Goal: Check status: Check status

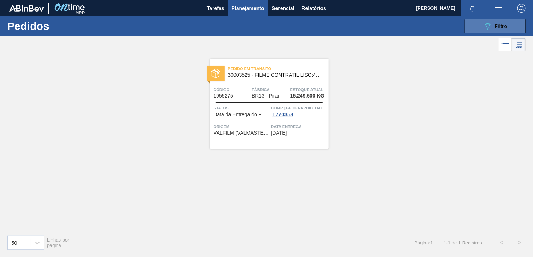
click at [480, 29] on button "089F7B8B-B2A5-4AFE-B5C0-19BA573D28AC Filtro" at bounding box center [495, 26] width 61 height 14
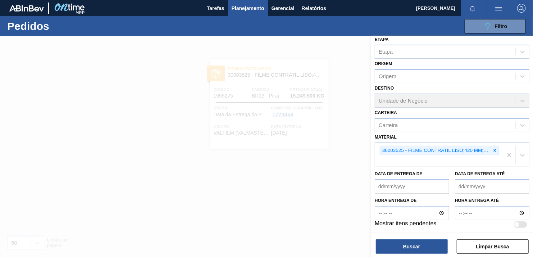
click at [491, 146] on div at bounding box center [495, 150] width 8 height 9
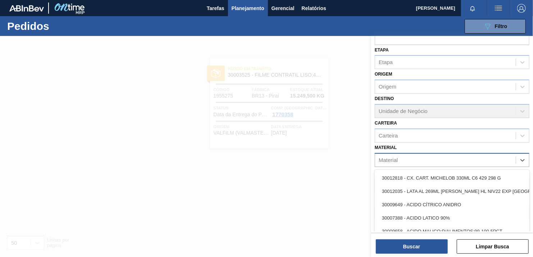
click at [462, 153] on div "Material" at bounding box center [452, 160] width 155 height 14
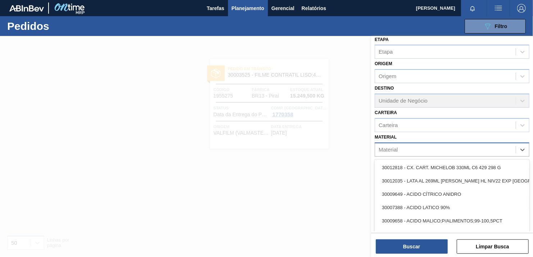
paste input "30008620"
type input "30008620"
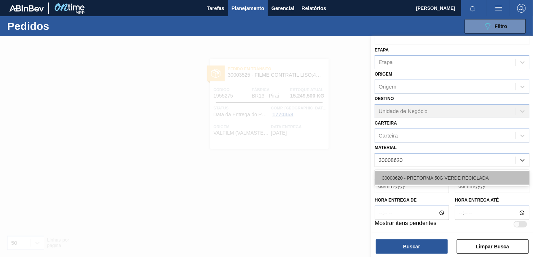
click at [430, 172] on div "30008620 - PREFORMA 50G VERDE RECICLADA" at bounding box center [452, 177] width 155 height 13
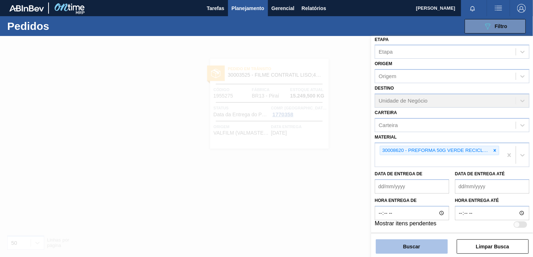
click at [414, 245] on button "Buscar" at bounding box center [412, 246] width 72 height 14
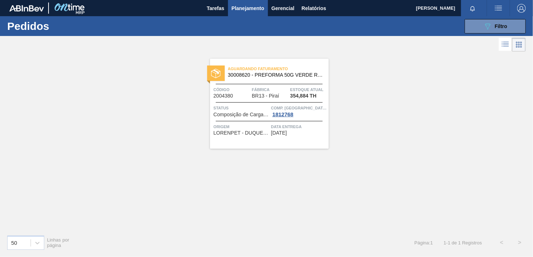
click at [478, 78] on div "Aguardando Faturamento 30008620 - PREFORMA 50G VERDE RECICLADA Código 2004380 F…" at bounding box center [266, 141] width 533 height 176
click at [483, 23] on icon "089F7B8B-B2A5-4AFE-B5C0-19BA573D28AC" at bounding box center [487, 26] width 9 height 9
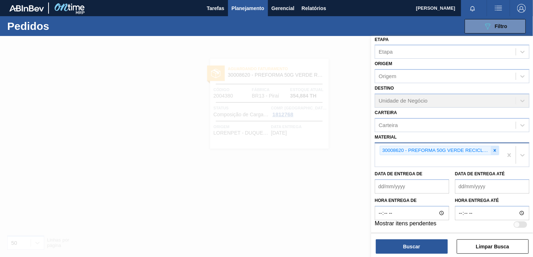
click at [497, 148] on div at bounding box center [495, 150] width 8 height 9
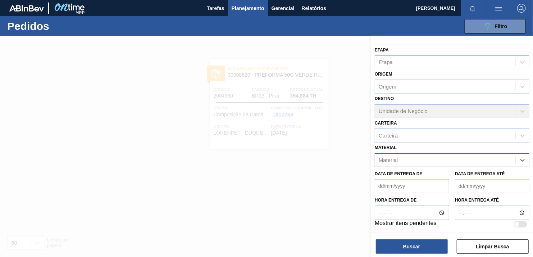
click at [447, 157] on div "Código Pedido Portal Códido PO SAP Etapa Etapa Origem Origem Destino Unidade de…" at bounding box center [452, 112] width 162 height 240
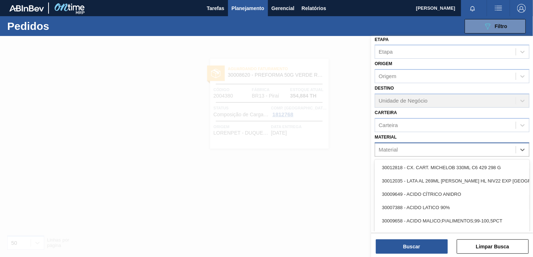
click at [441, 159] on div "30012818 - CX. CART. MICHELOB 330ML C6 429 298 G 30012035 - LATA AL 269ML MIKES…" at bounding box center [452, 207] width 155 height 96
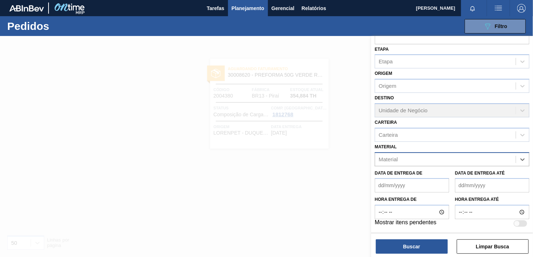
click at [435, 154] on div "Material" at bounding box center [452, 159] width 155 height 14
paste input "30017149"
type input "30017149"
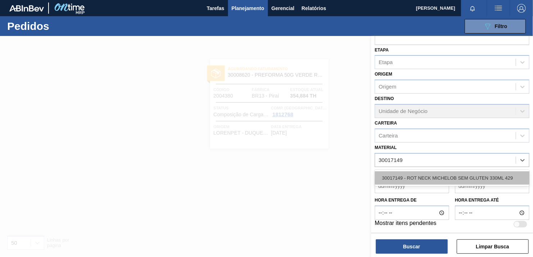
click at [431, 171] on div "30017149 - ROT NECK MICHELOB SEM GLUTEN 330ML 429" at bounding box center [452, 177] width 155 height 13
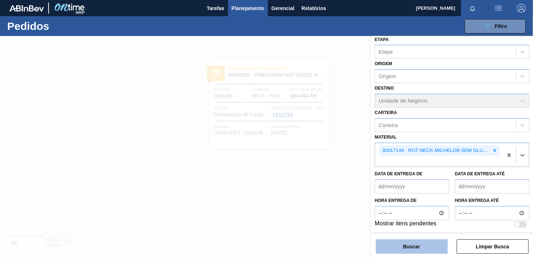
click at [419, 245] on button "Buscar" at bounding box center [412, 246] width 72 height 14
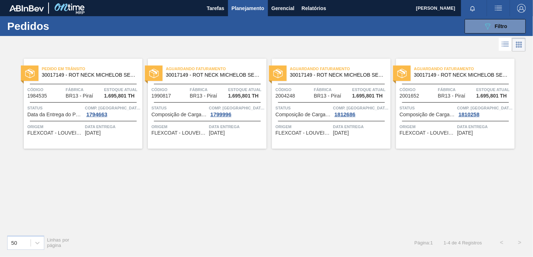
click at [533, 201] on div "Pedido em Trânsito 30017149 - ROT NECK MICHELOB SEM GLUTEN 330ML 429 Código 198…" at bounding box center [266, 141] width 533 height 176
